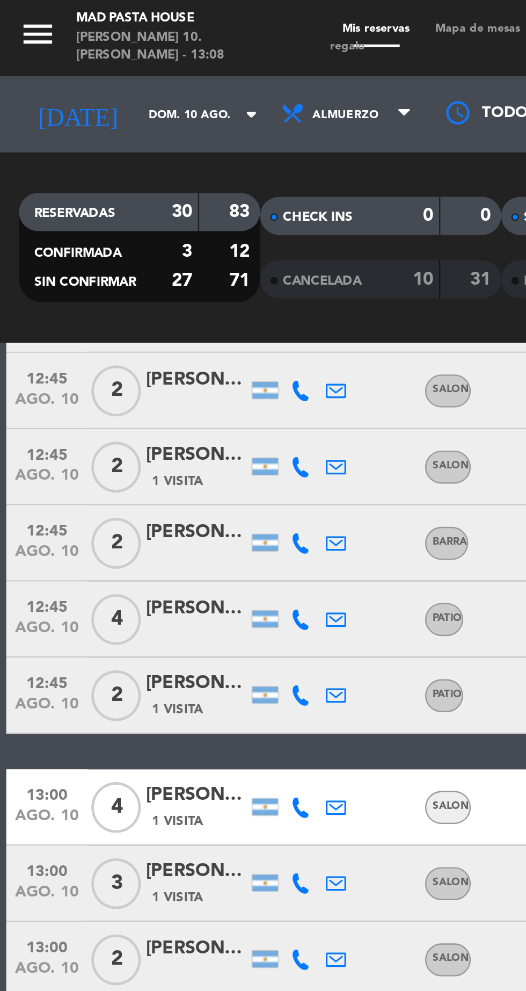
scroll to position [125, 0]
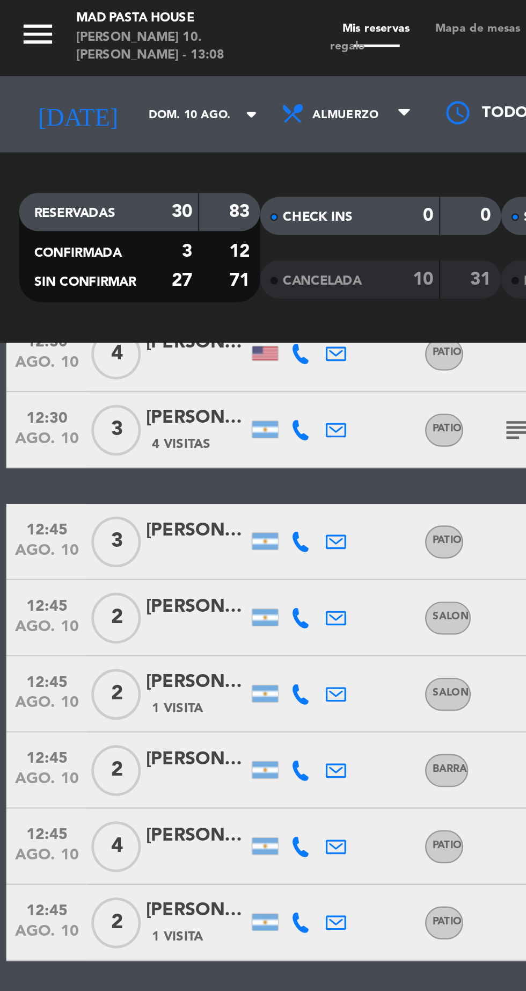
click at [129, 264] on icon at bounding box center [127, 261] width 9 height 9
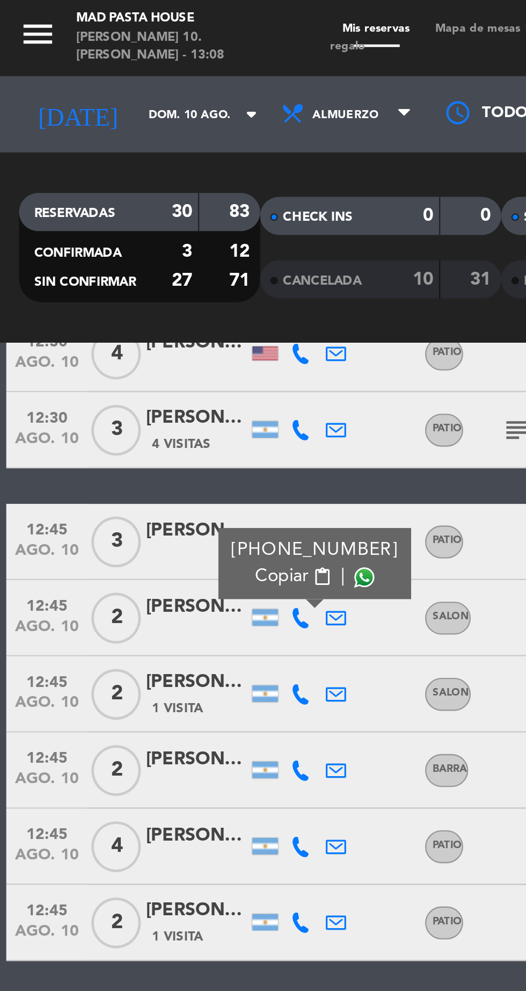
click at [158, 246] on div "[PHONE_NUMBER] Copiar content_paste |" at bounding box center [133, 238] width 82 height 30
click at [150, 246] on span at bounding box center [154, 244] width 9 height 9
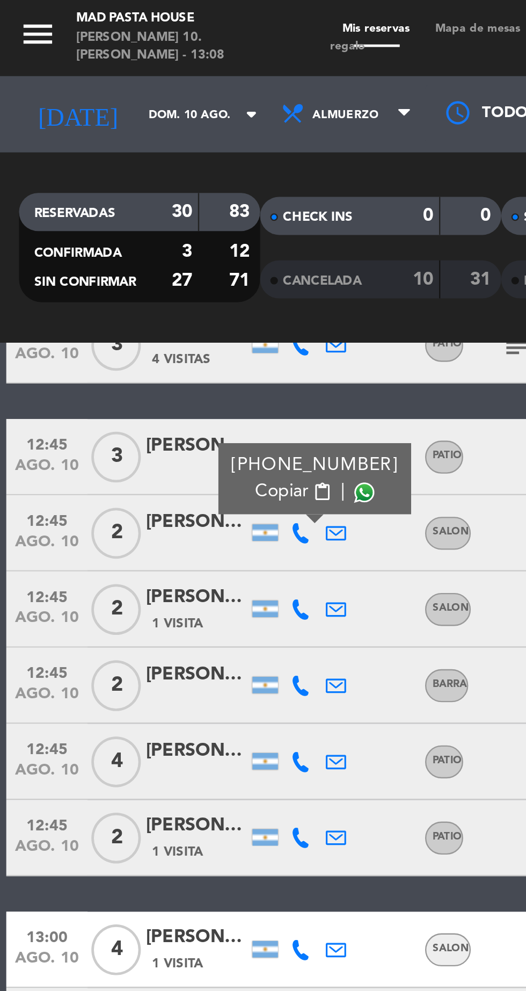
scroll to position [160, 0]
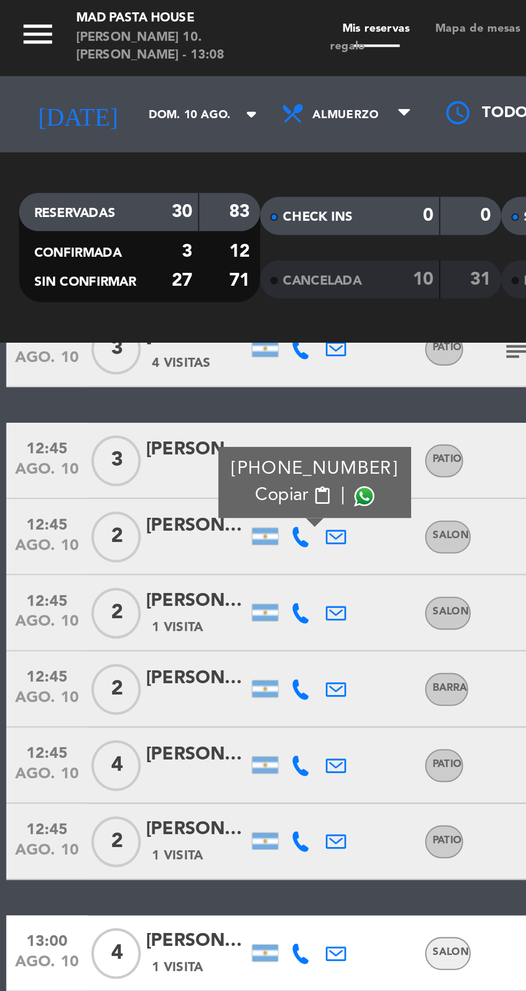
click at [123, 230] on icon at bounding box center [127, 227] width 9 height 9
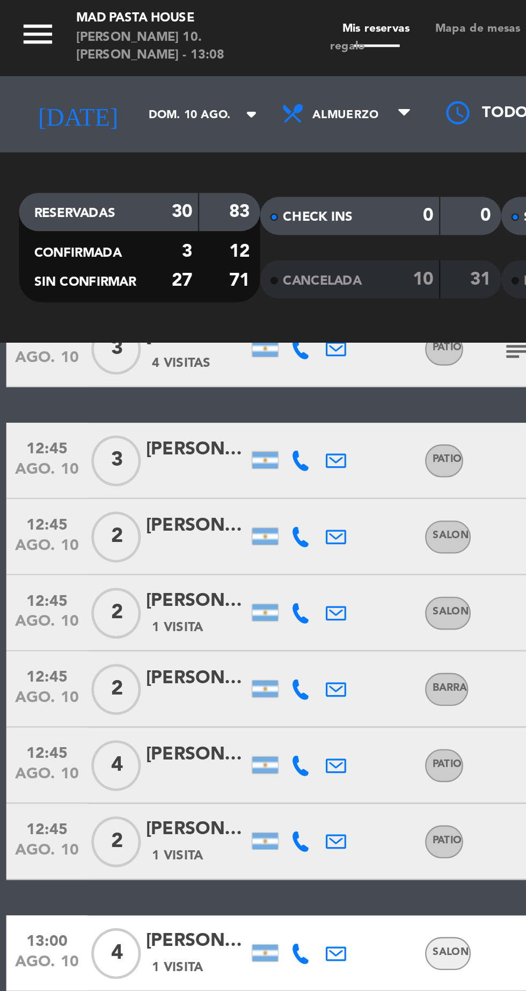
click at [127, 199] on icon at bounding box center [127, 195] width 9 height 9
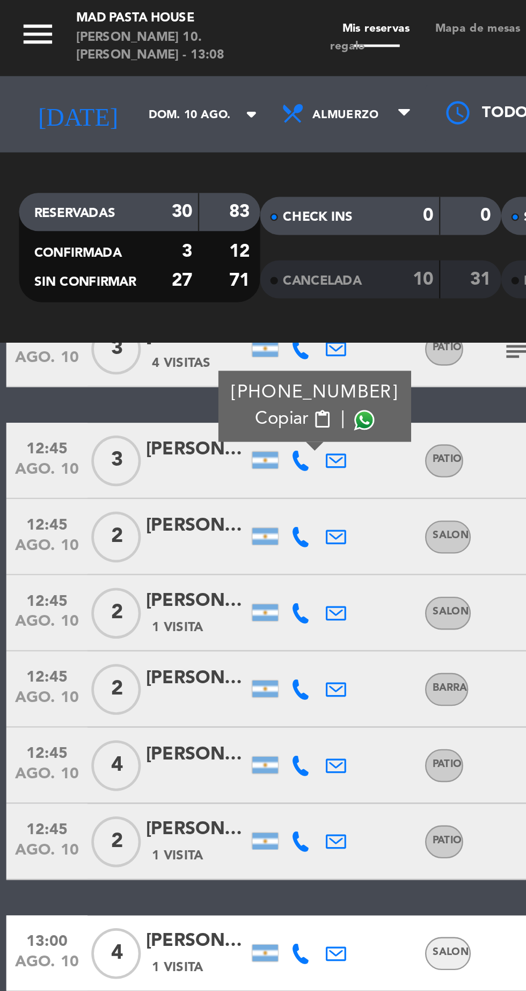
click at [150, 179] on span at bounding box center [154, 178] width 9 height 9
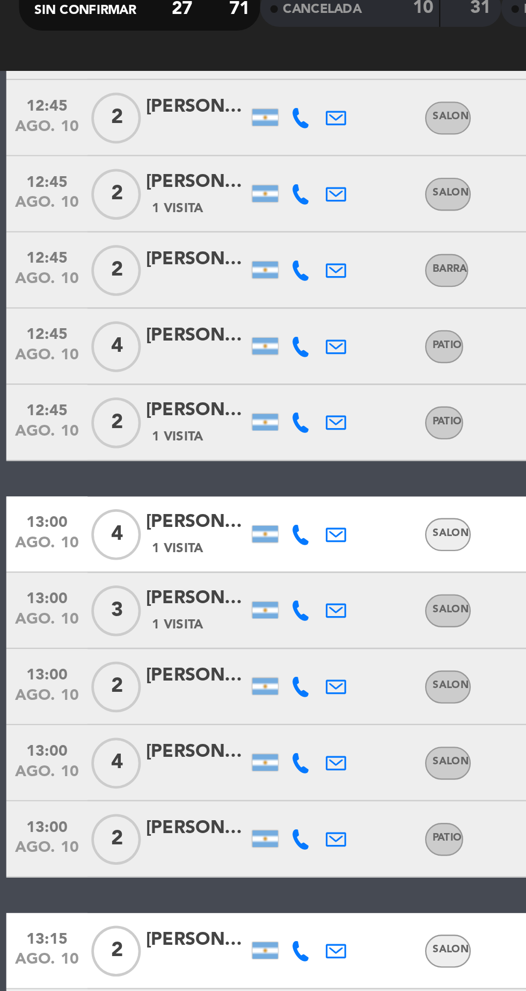
click at [125, 437] on icon at bounding box center [127, 438] width 9 height 9
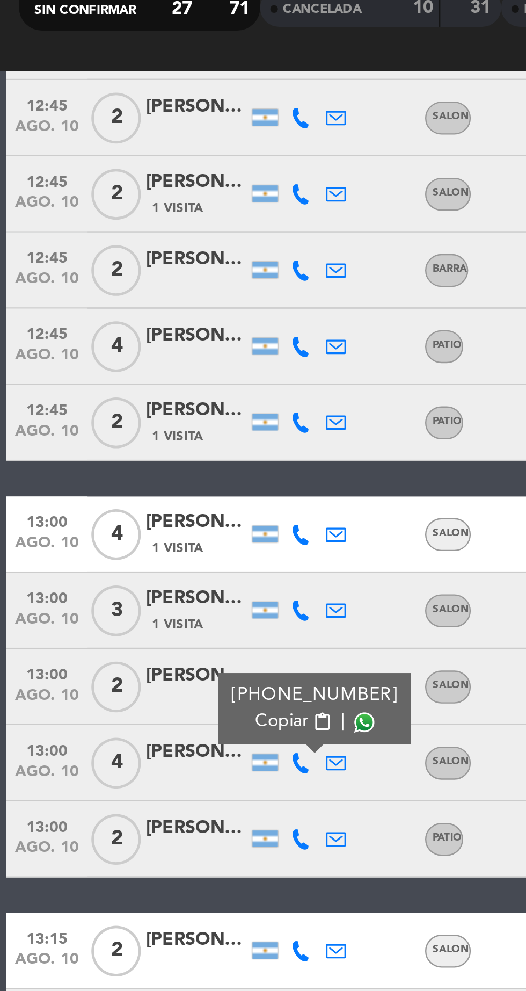
click at [150, 420] on span at bounding box center [154, 420] width 9 height 9
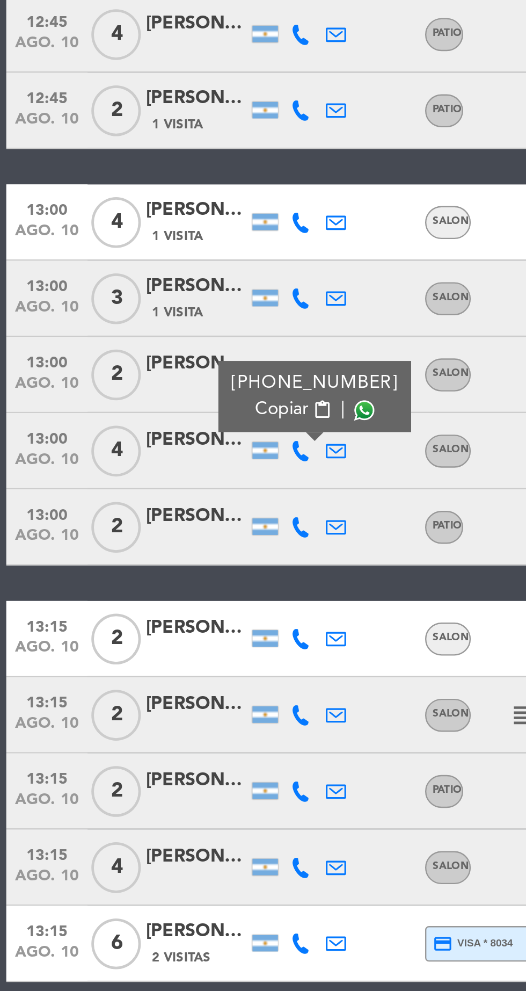
click at [127, 647] on icon at bounding box center [127, 646] width 9 height 9
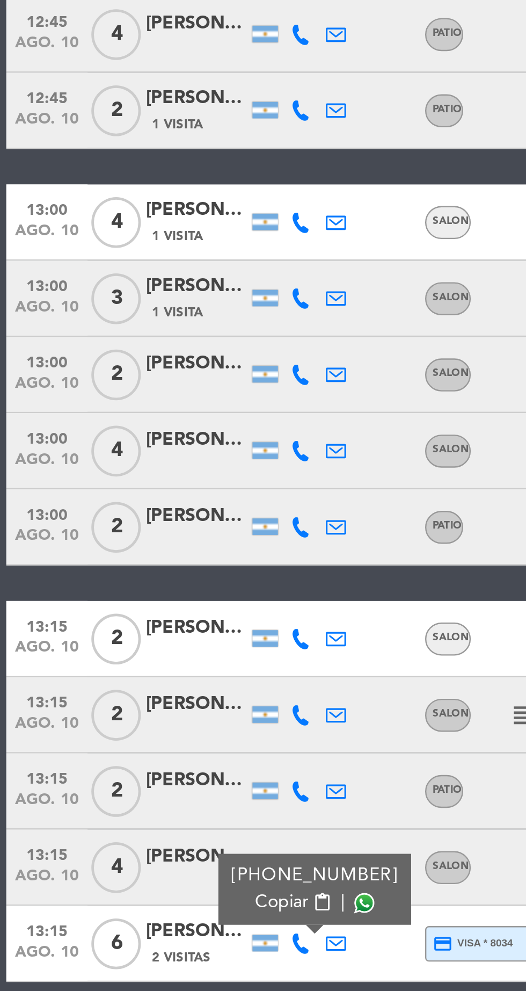
click at [150, 630] on span at bounding box center [154, 629] width 9 height 9
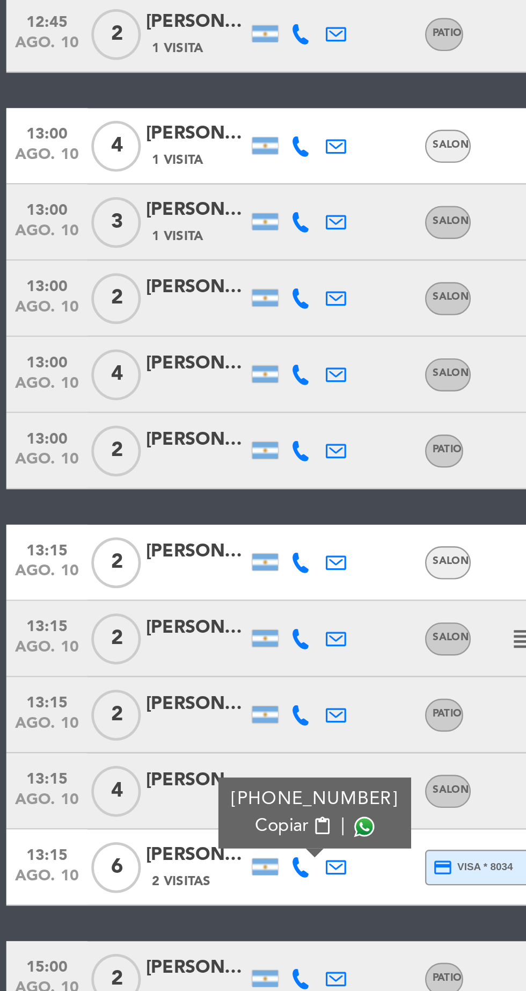
scroll to position [145, 0]
